Goal: Transaction & Acquisition: Purchase product/service

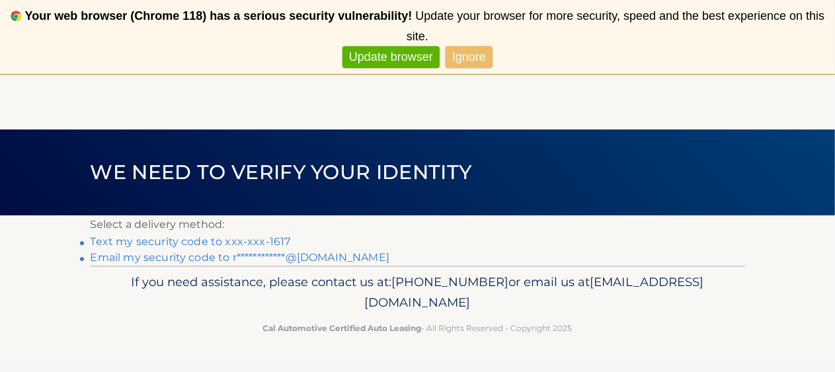
click at [226, 238] on link "Text my security code to xxx-xxx-1617" at bounding box center [191, 241] width 200 height 13
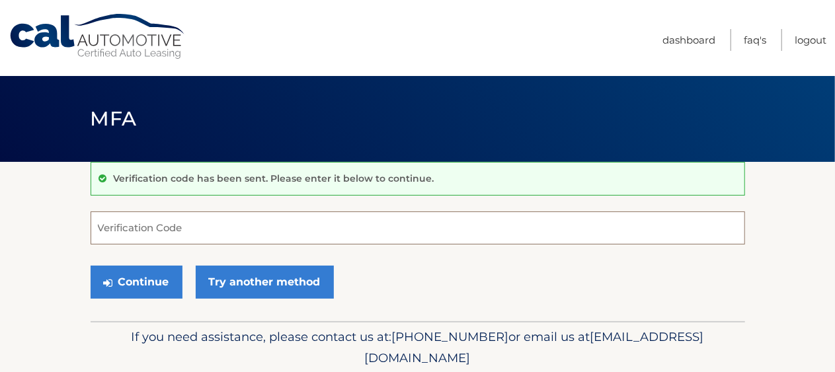
click at [119, 224] on input "Verification Code" at bounding box center [418, 228] width 655 height 33
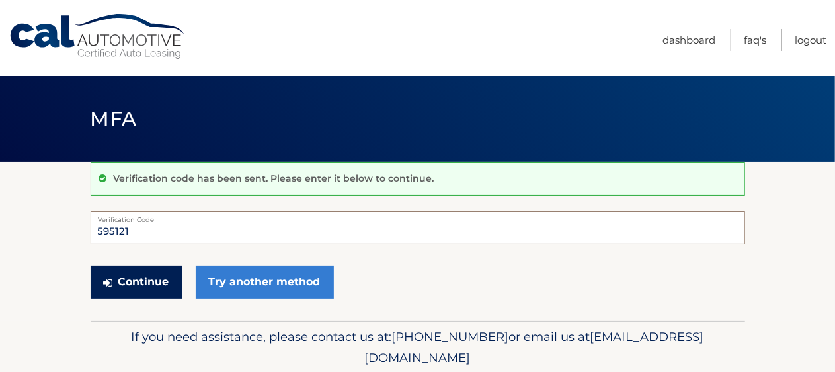
type input "595121"
click at [146, 270] on button "Continue" at bounding box center [137, 282] width 92 height 33
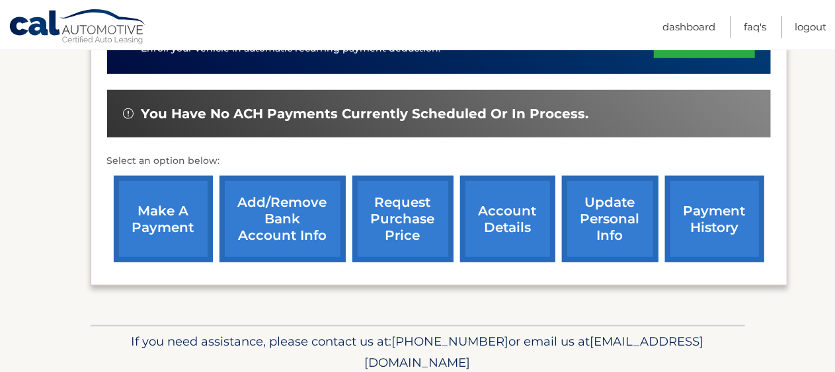
scroll to position [397, 0]
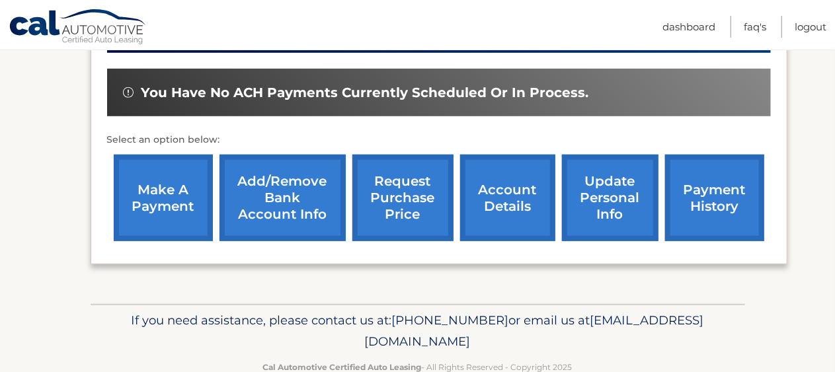
click at [163, 203] on link "make a payment" at bounding box center [163, 198] width 99 height 87
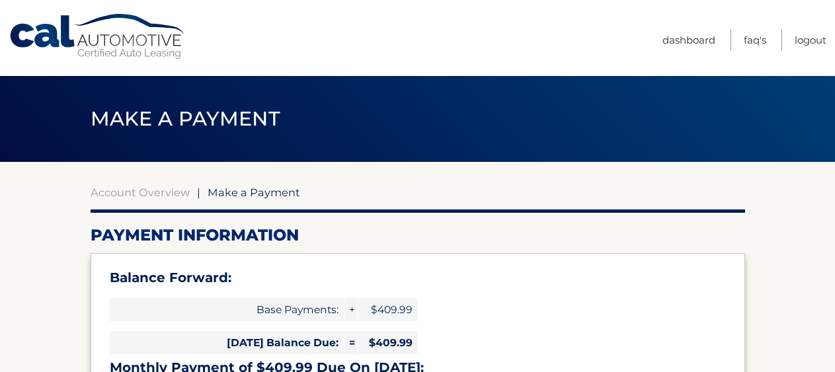
select select "NTUyNWEwZDItNzdiMy00ZDU1LTgwMDgtODJmYjA4NDcxNGNj"
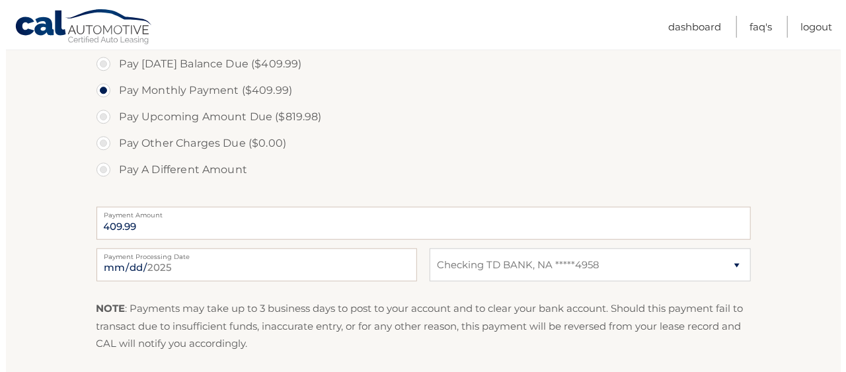
scroll to position [529, 0]
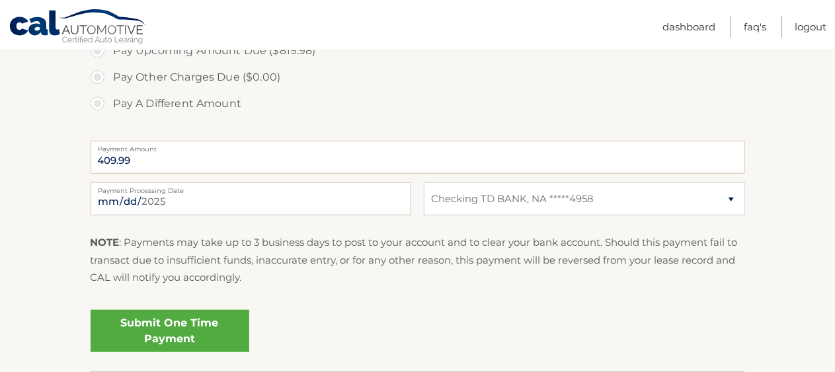
click at [200, 323] on link "Submit One Time Payment" at bounding box center [170, 331] width 159 height 42
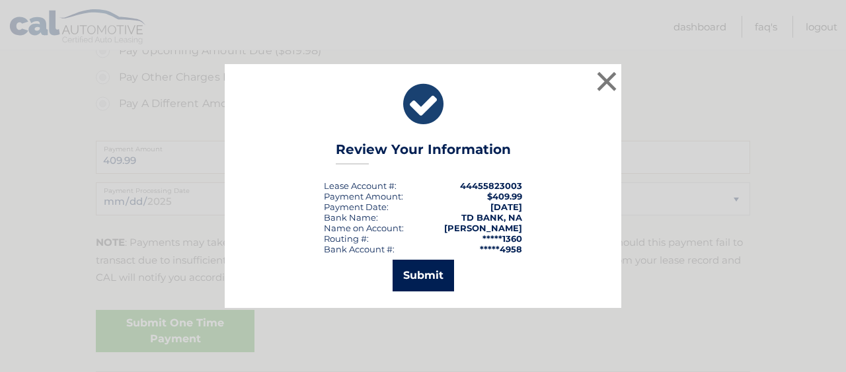
click at [429, 276] on button "Submit" at bounding box center [423, 276] width 61 height 32
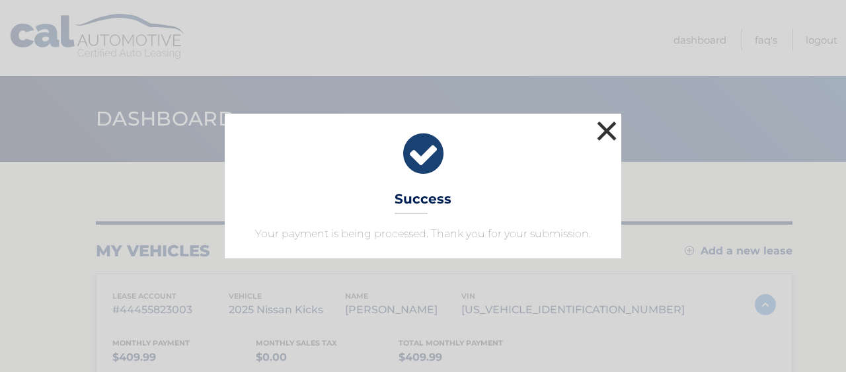
click at [611, 128] on button "×" at bounding box center [607, 131] width 26 height 26
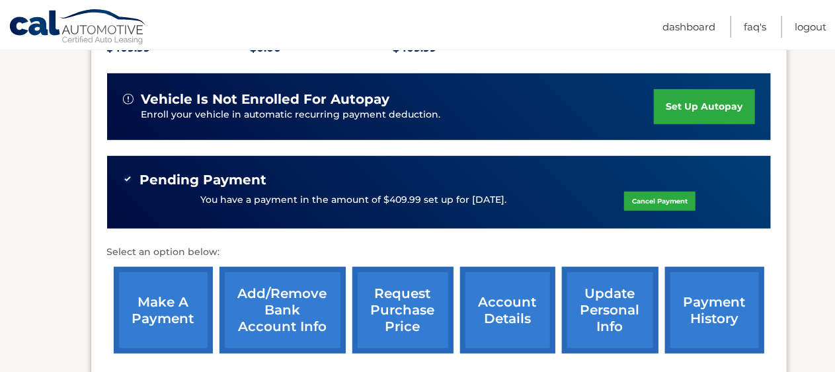
scroll to position [331, 0]
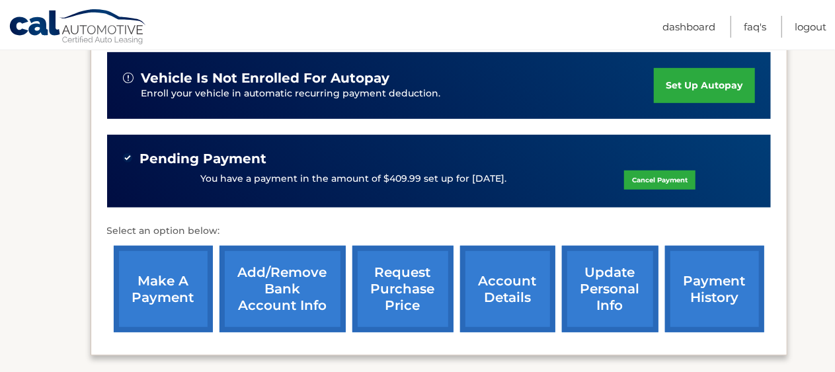
click at [705, 282] on link "payment history" at bounding box center [714, 289] width 99 height 87
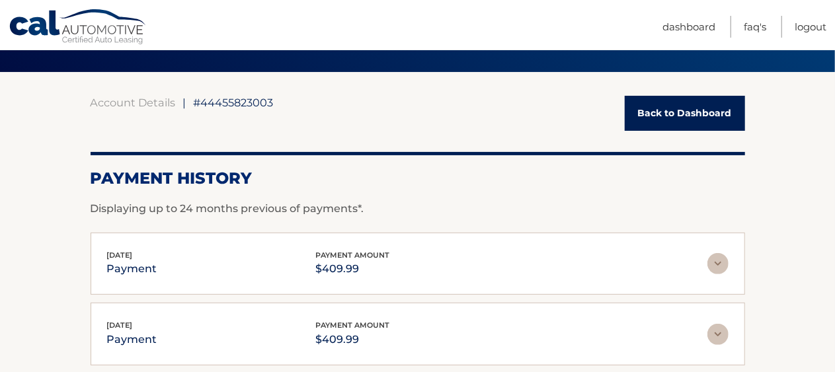
scroll to position [71, 0]
